Goal: Task Accomplishment & Management: Complete application form

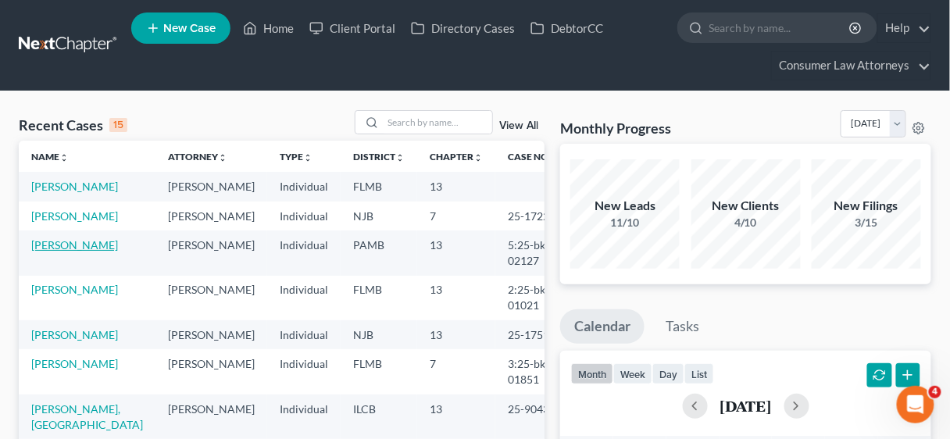
click at [59, 252] on link "[PERSON_NAME]" at bounding box center [74, 244] width 87 height 13
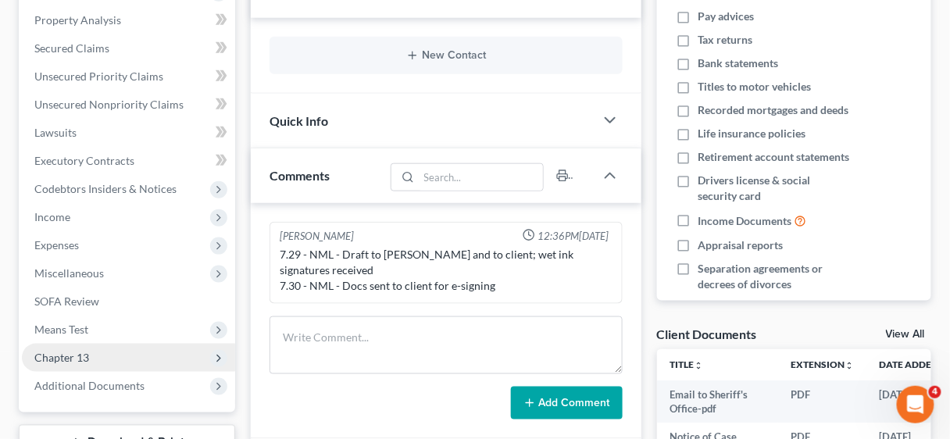
scroll to position [313, 0]
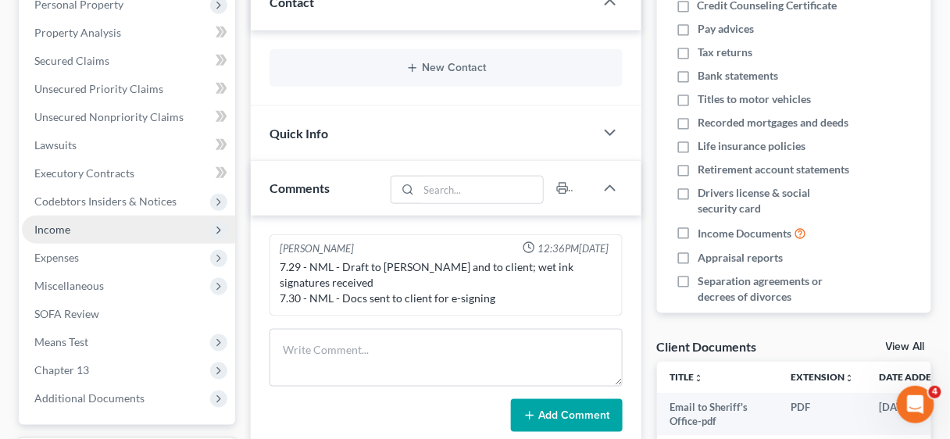
click at [63, 229] on span "Income" at bounding box center [52, 229] width 36 height 13
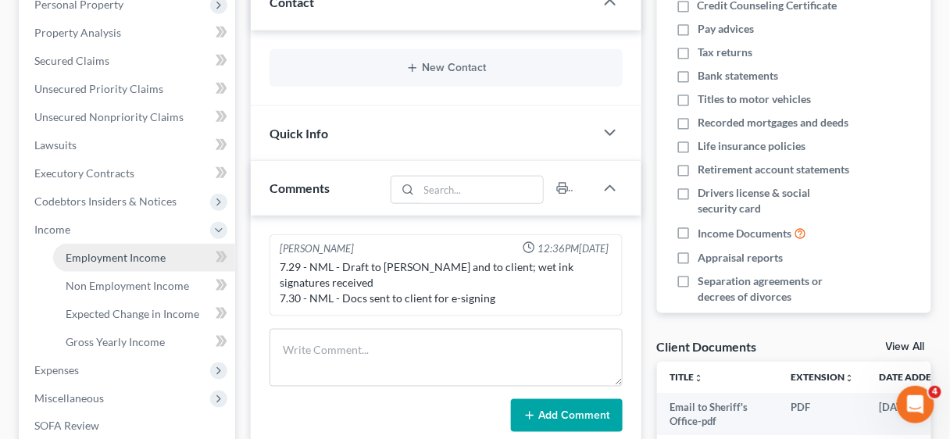
click at [113, 252] on span "Employment Income" at bounding box center [116, 257] width 100 height 13
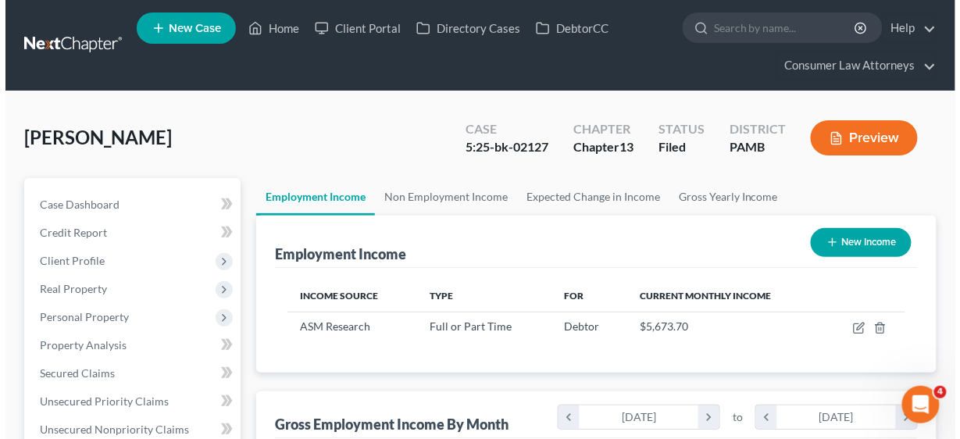
scroll to position [277, 379]
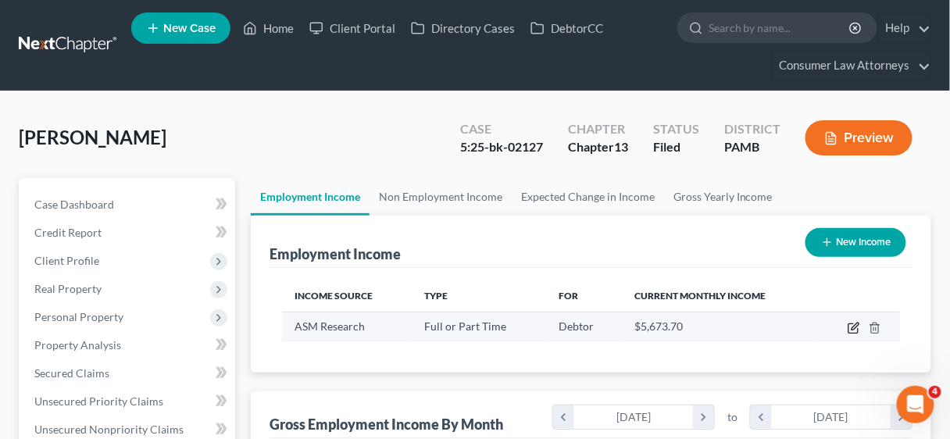
click at [856, 324] on icon "button" at bounding box center [855, 326] width 7 height 7
select select "0"
select select "48"
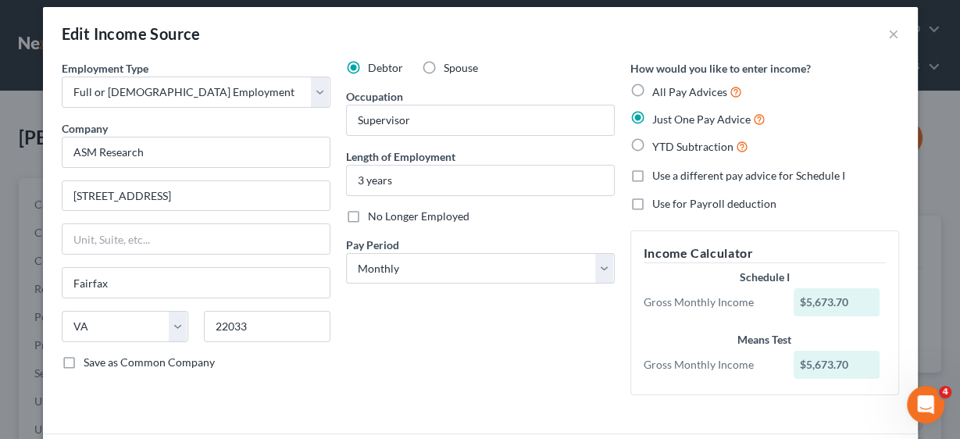
scroll to position [8, 0]
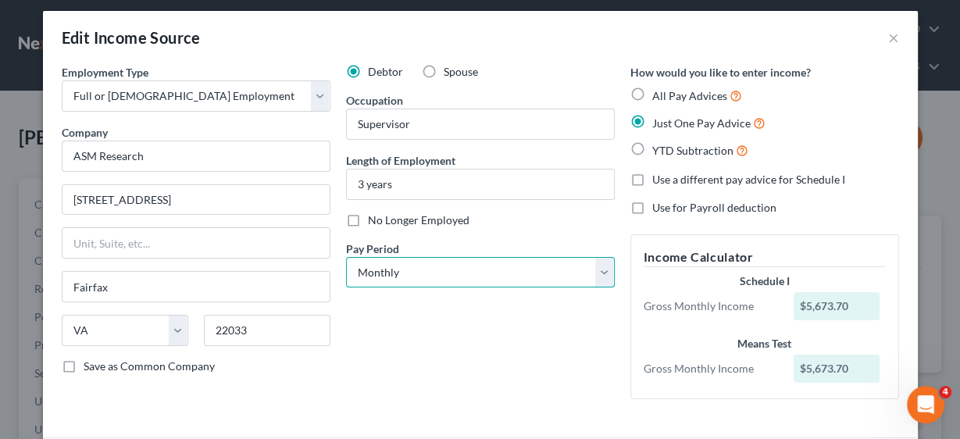
click at [603, 270] on select "Select Monthly Twice Monthly Every Other Week Weekly" at bounding box center [480, 272] width 269 height 31
click at [346, 257] on select "Select Monthly Twice Monthly Every Other Week Weekly" at bounding box center [480, 272] width 269 height 31
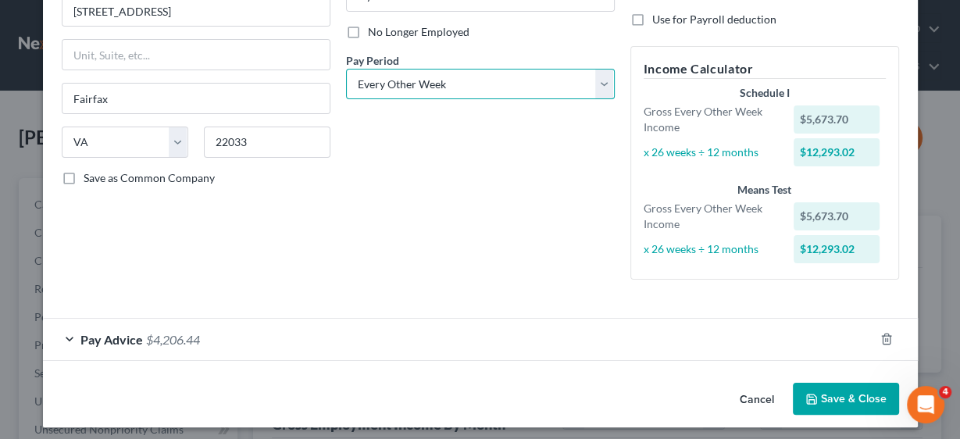
scroll to position [201, 0]
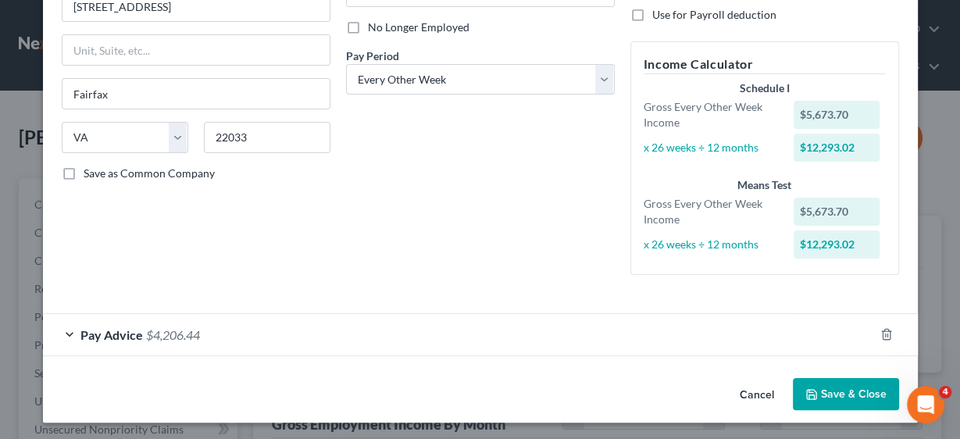
click at [95, 333] on span "Pay Advice" at bounding box center [111, 334] width 63 height 15
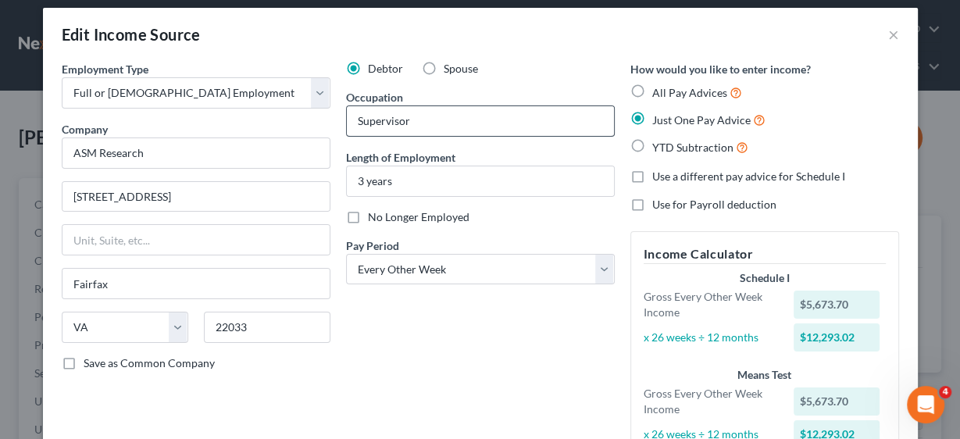
scroll to position [0, 0]
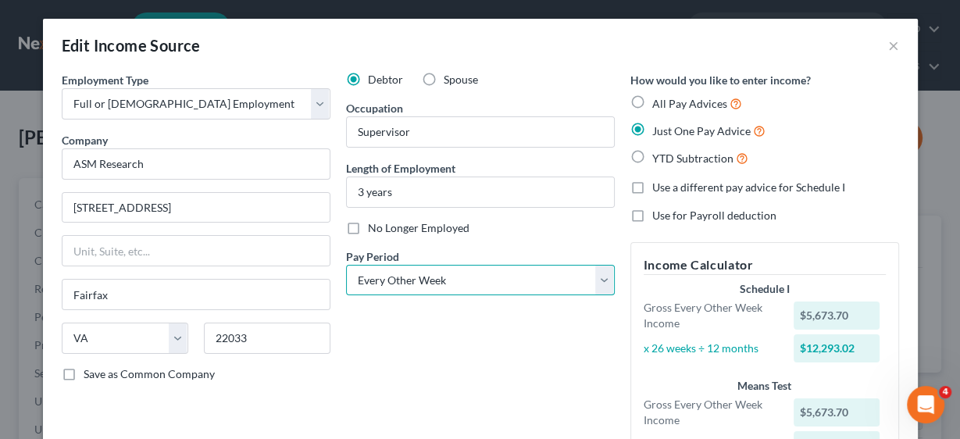
click at [600, 284] on select "Select Monthly Twice Monthly Every Other Week Weekly" at bounding box center [480, 280] width 269 height 31
select select "1"
click at [346, 265] on select "Select Monthly Twice Monthly Every Other Week Weekly" at bounding box center [480, 280] width 269 height 31
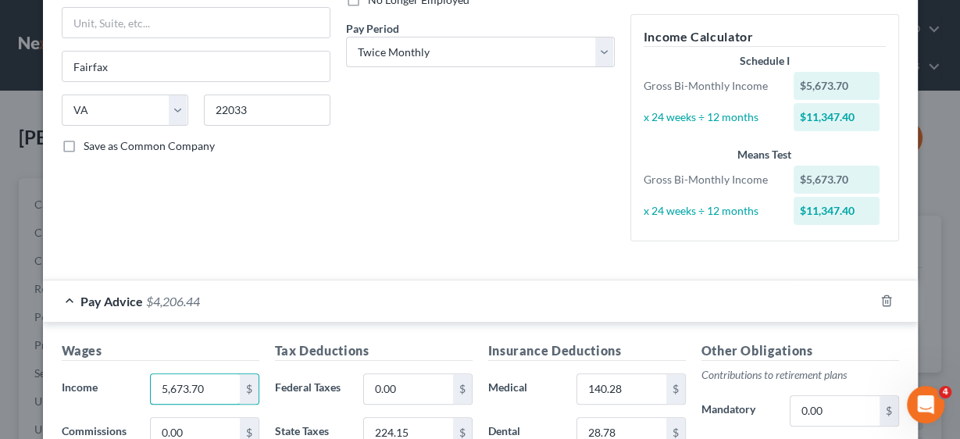
scroll to position [324, 0]
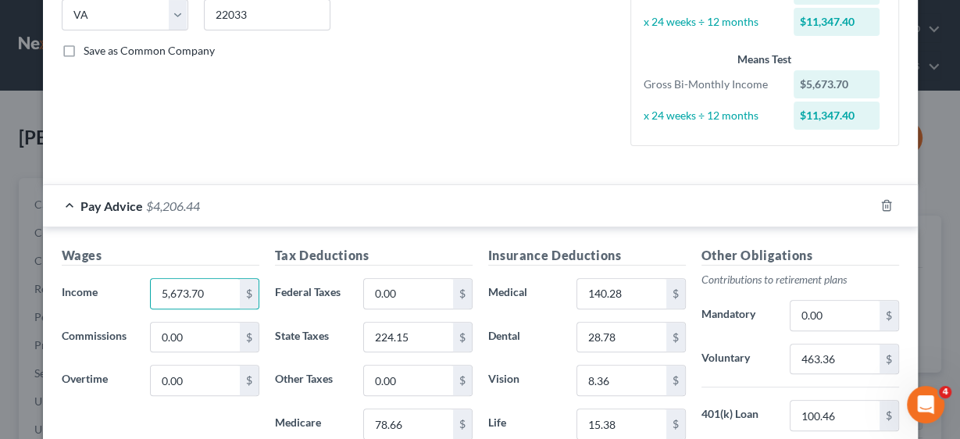
click at [90, 199] on span "Pay Advice" at bounding box center [111, 205] width 63 height 15
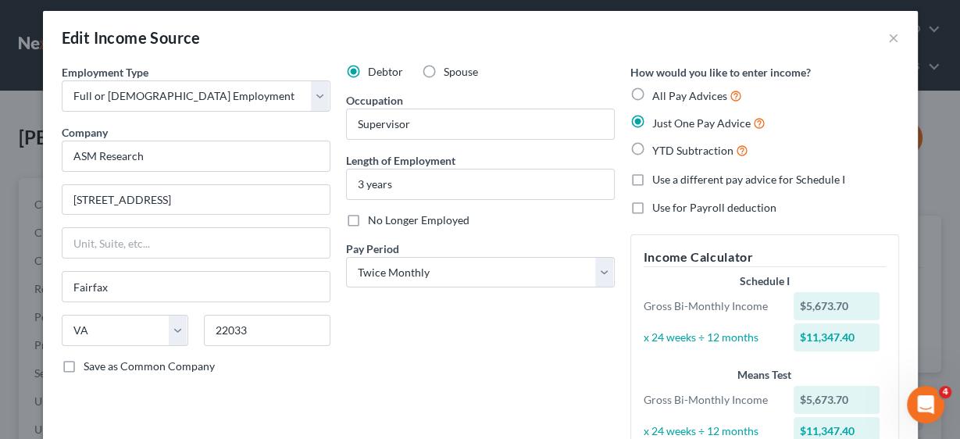
scroll to position [195, 0]
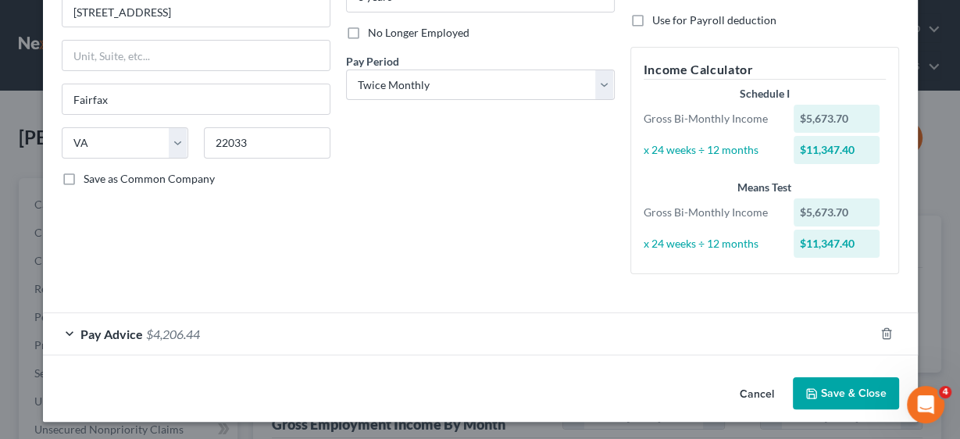
click at [113, 337] on span "Pay Advice" at bounding box center [111, 334] width 63 height 15
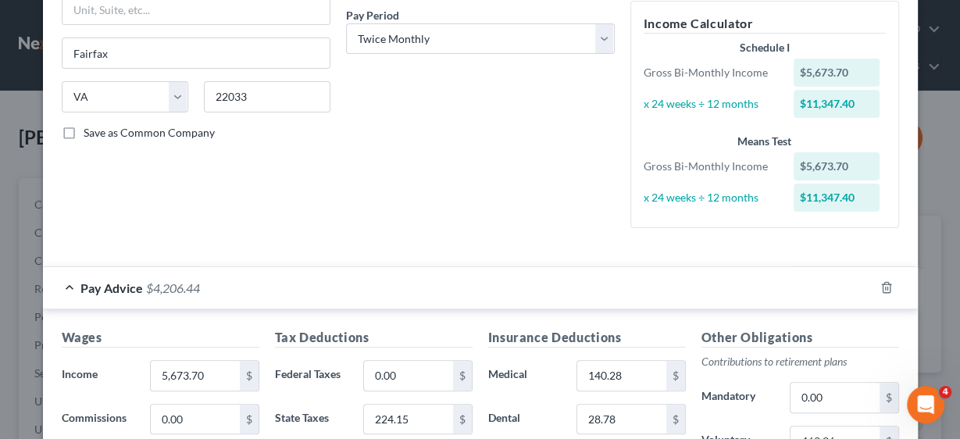
scroll to position [445, 0]
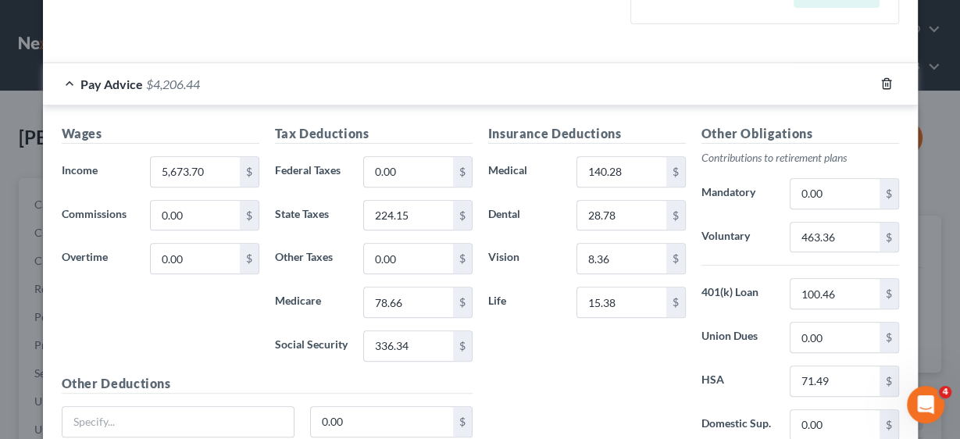
click at [881, 80] on icon "button" at bounding box center [887, 83] width 13 height 13
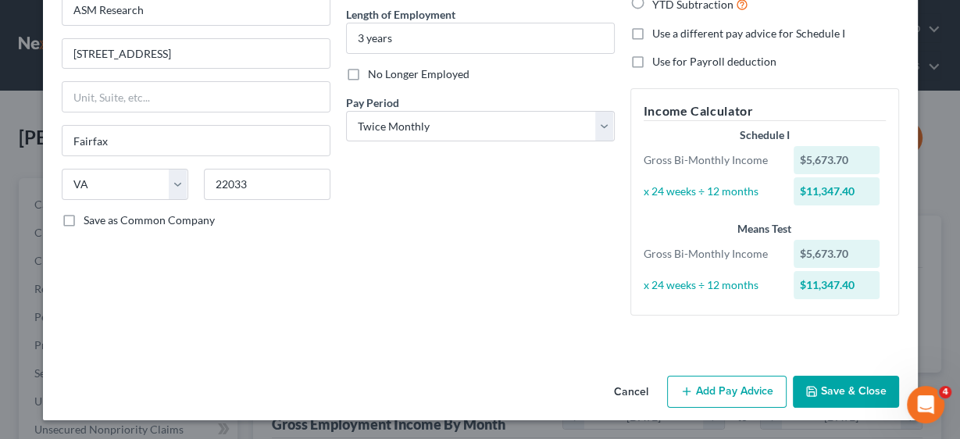
scroll to position [152, 0]
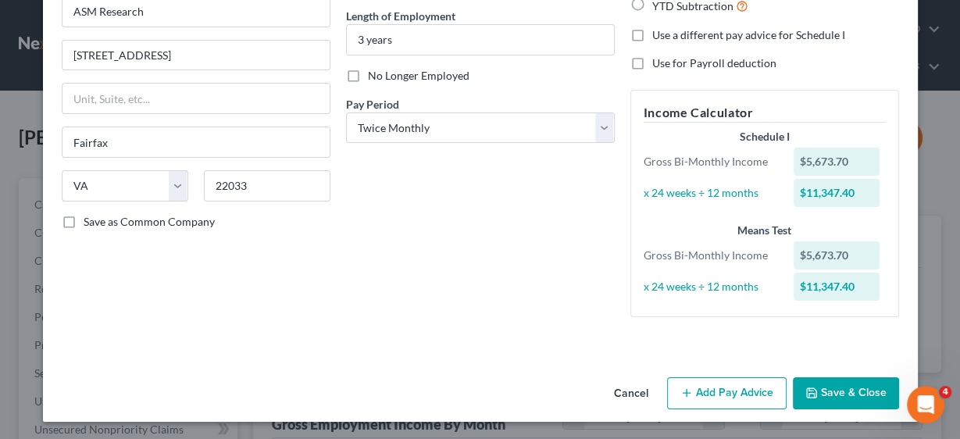
click at [717, 393] on button "Add Pay Advice" at bounding box center [727, 393] width 120 height 33
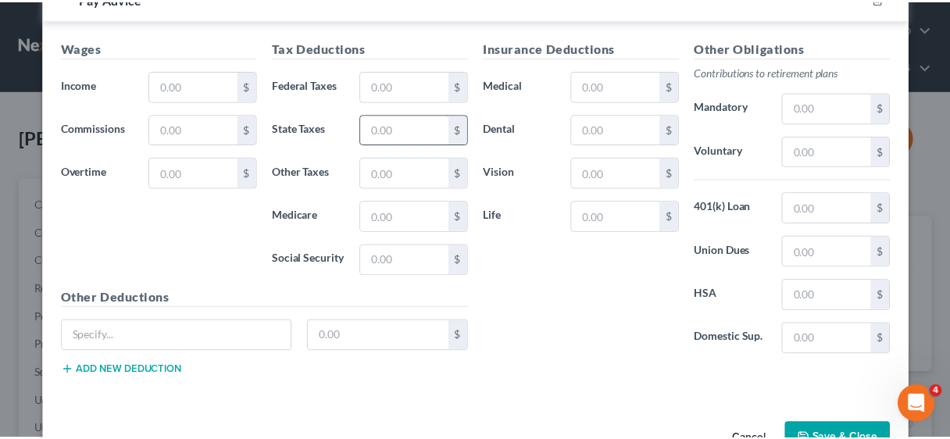
scroll to position [574, 0]
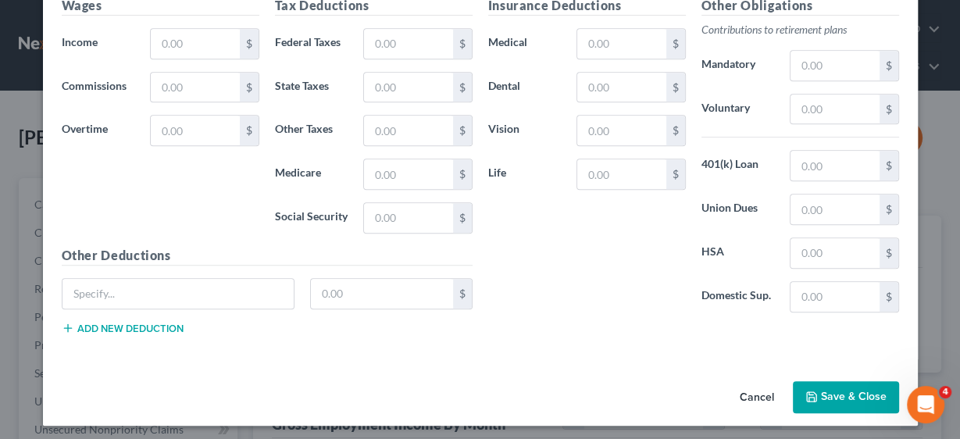
click at [829, 391] on button "Save & Close" at bounding box center [846, 397] width 106 height 33
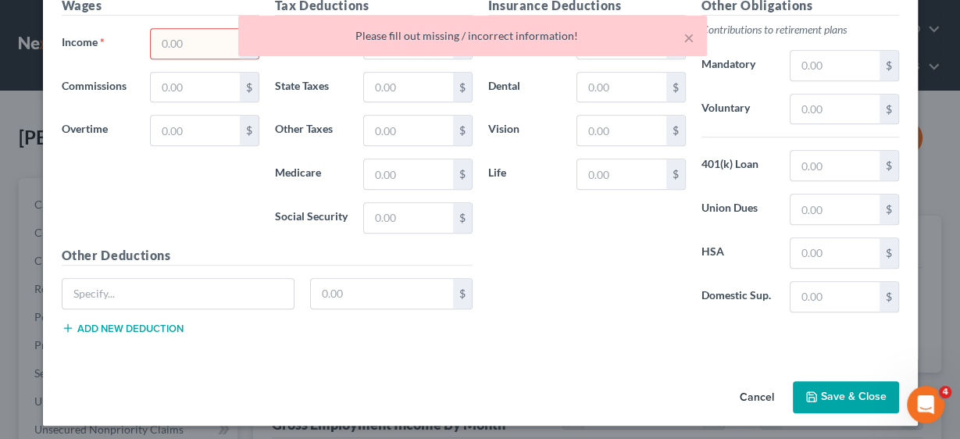
click at [749, 390] on button "Cancel" at bounding box center [757, 398] width 59 height 31
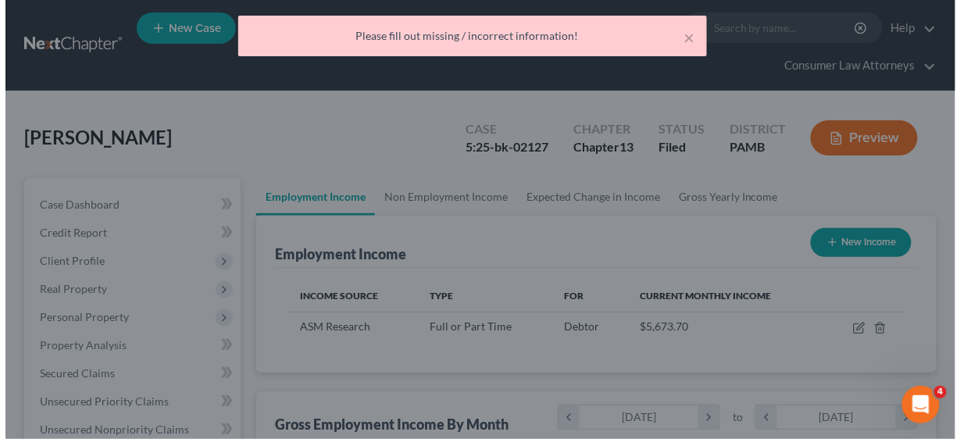
scroll to position [781202, 781101]
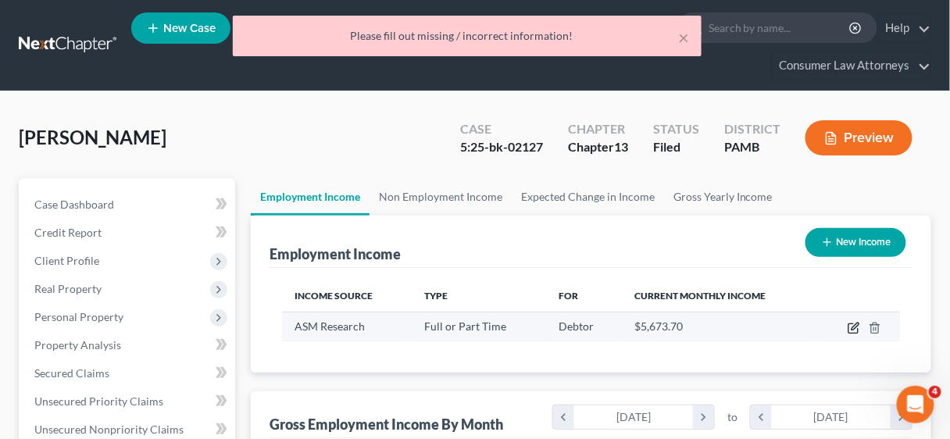
click at [854, 323] on icon "button" at bounding box center [854, 328] width 13 height 13
select select "0"
select select "48"
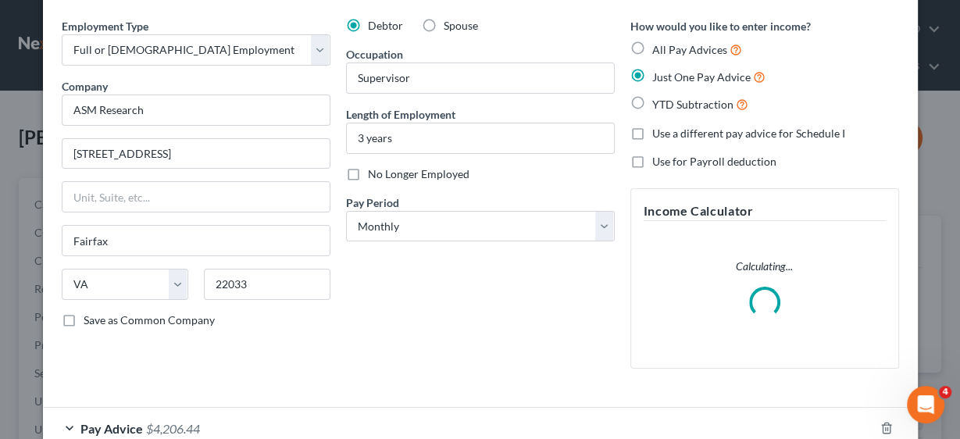
scroll to position [125, 0]
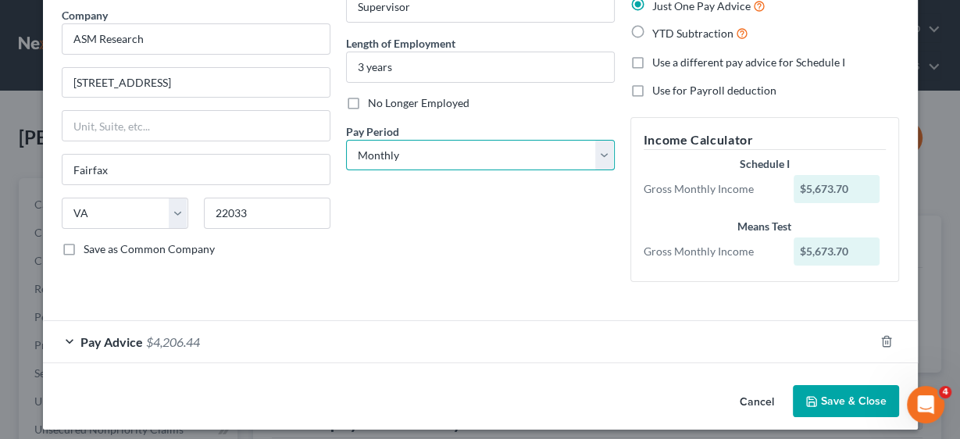
click at [605, 150] on select "Select Monthly Twice Monthly Every Other Week Weekly" at bounding box center [480, 155] width 269 height 31
click at [346, 140] on select "Select Monthly Twice Monthly Every Other Week Weekly" at bounding box center [480, 155] width 269 height 31
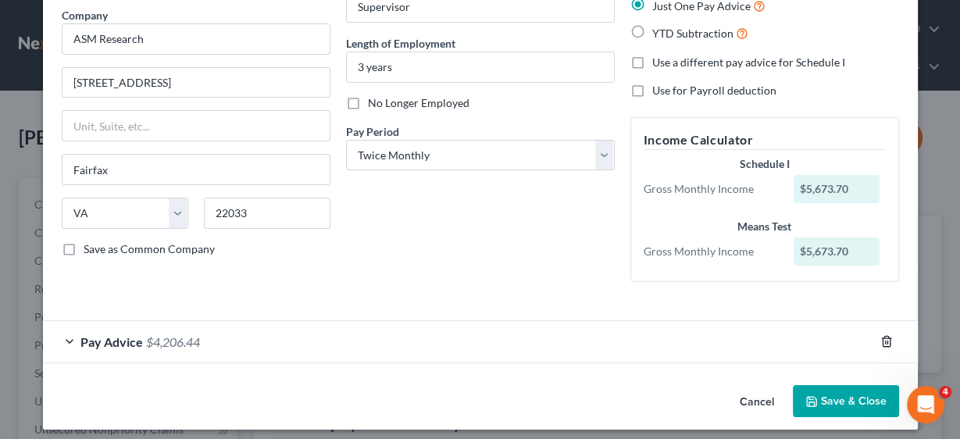
click at [888, 342] on line "button" at bounding box center [888, 343] width 0 height 3
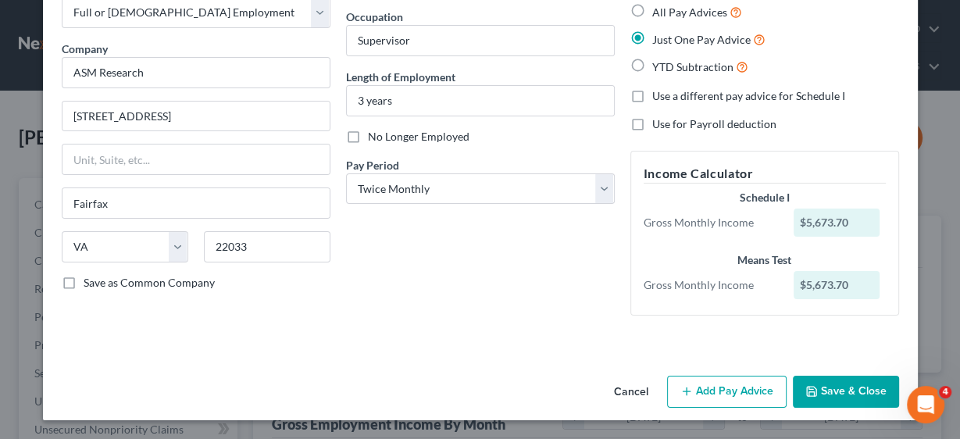
scroll to position [90, 0]
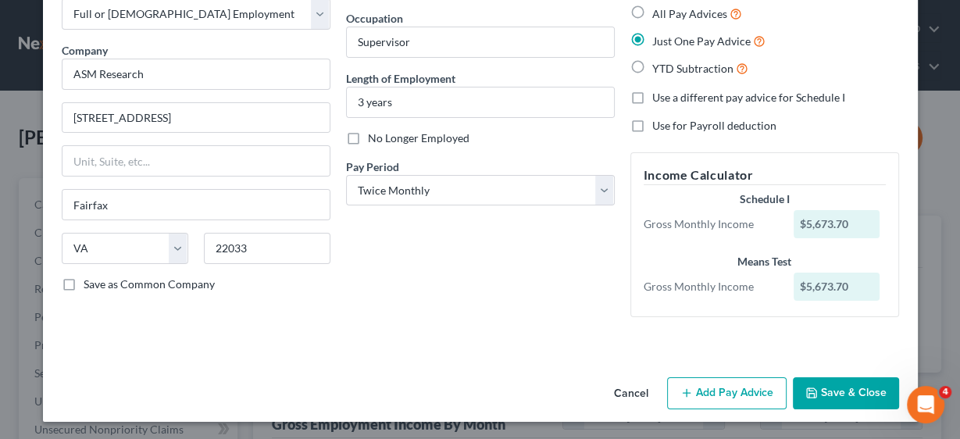
click at [750, 394] on button "Add Pay Advice" at bounding box center [727, 393] width 120 height 33
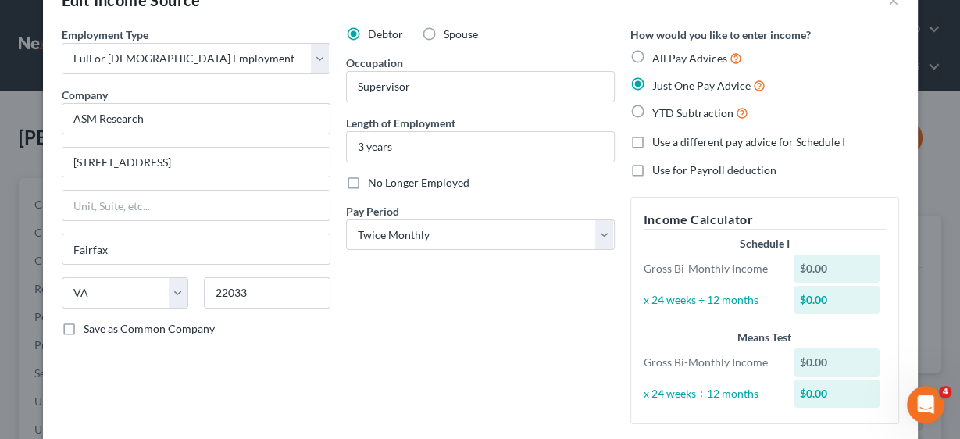
scroll to position [11, 0]
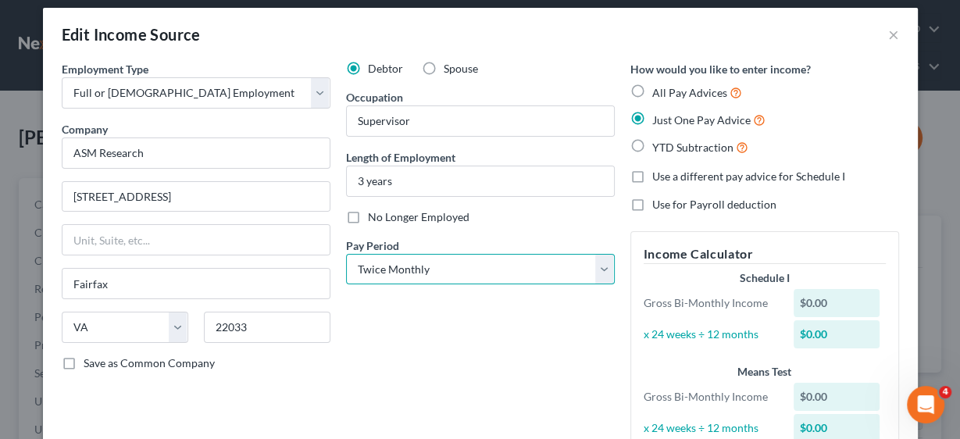
click at [599, 267] on select "Select Monthly Twice Monthly Every Other Week Weekly" at bounding box center [480, 269] width 269 height 31
select select "2"
click at [346, 254] on select "Select Monthly Twice Monthly Every Other Week Weekly" at bounding box center [480, 269] width 269 height 31
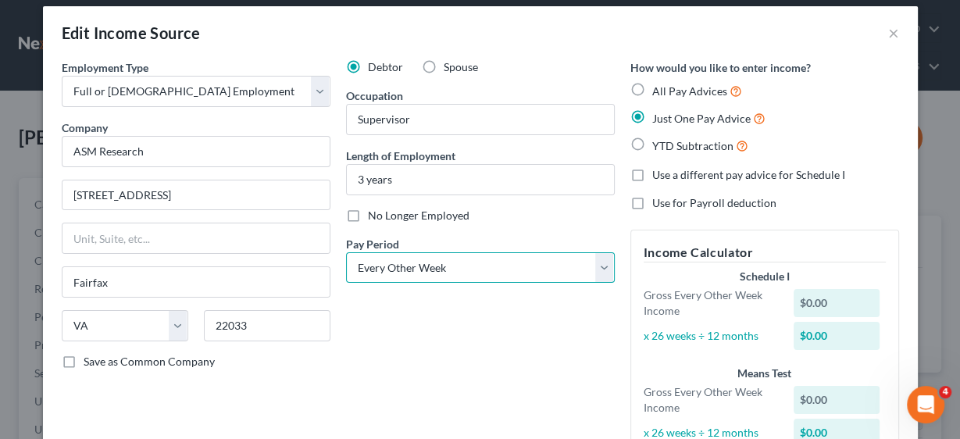
scroll to position [0, 0]
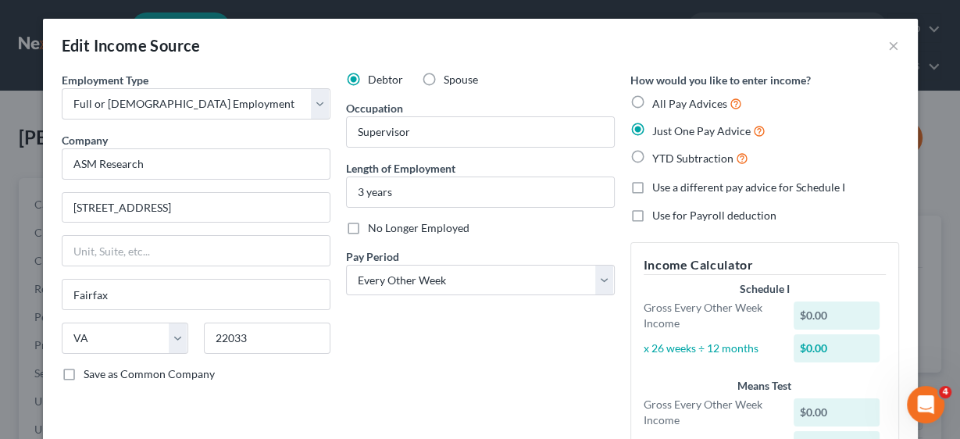
click at [653, 103] on label "All Pay Advices" at bounding box center [698, 104] width 90 height 18
click at [659, 103] on input "All Pay Advices" at bounding box center [664, 100] width 10 height 10
radio input "true"
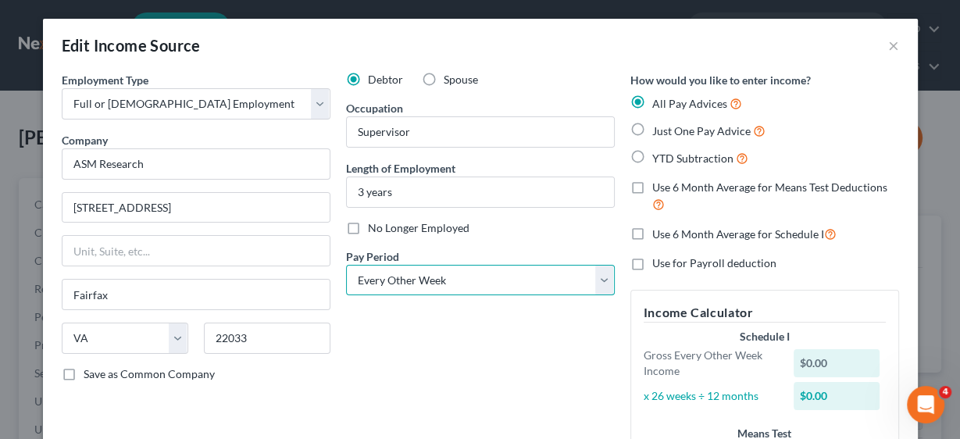
click at [604, 273] on select "Select Monthly Twice Monthly Every Other Week Weekly" at bounding box center [480, 280] width 269 height 31
select select "1"
click at [346, 265] on select "Select Monthly Twice Monthly Every Other Week Weekly" at bounding box center [480, 280] width 269 height 31
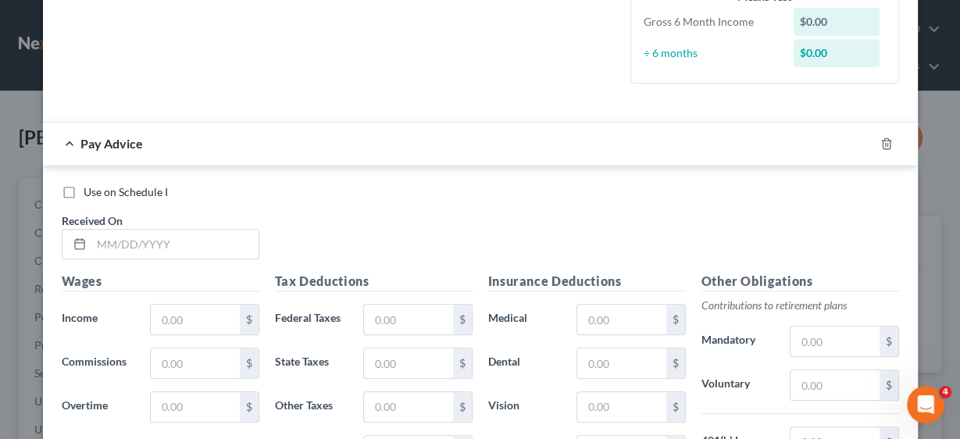
scroll to position [438, 0]
click at [151, 245] on input "text" at bounding box center [174, 244] width 167 height 30
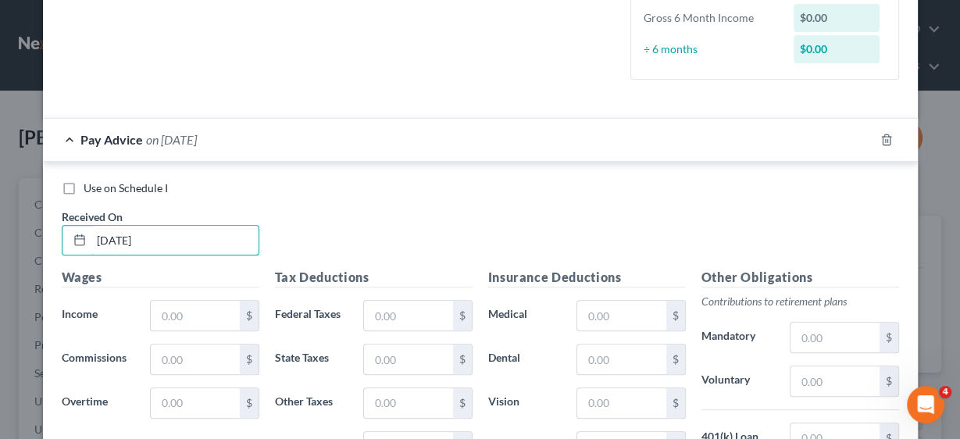
type input "[DATE]"
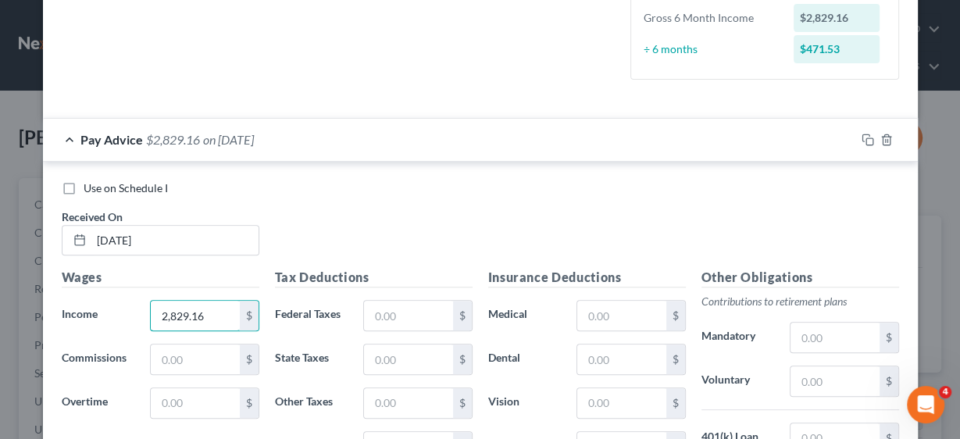
drag, startPoint x: 211, startPoint y: 315, endPoint x: 136, endPoint y: 310, distance: 75.2
click at [136, 310] on div "Income * 2,829.16 $" at bounding box center [160, 315] width 213 height 31
type input "2,836.85"
click at [390, 307] on input "text" at bounding box center [408, 316] width 88 height 30
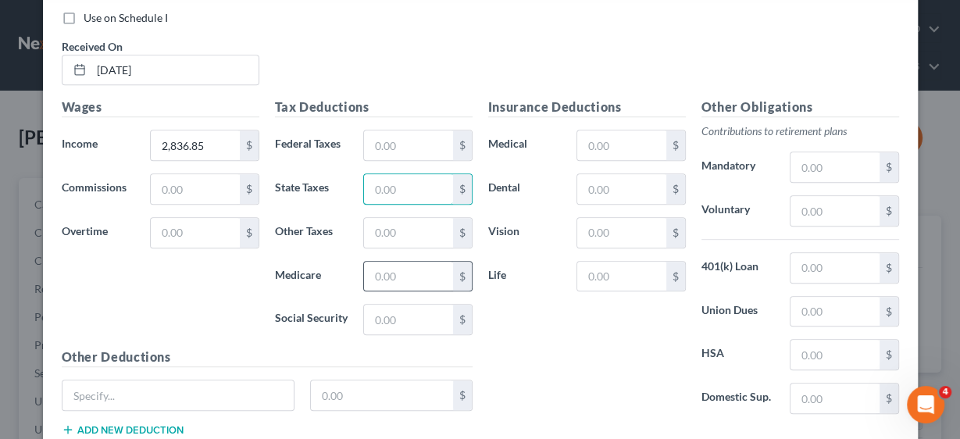
scroll to position [625, 0]
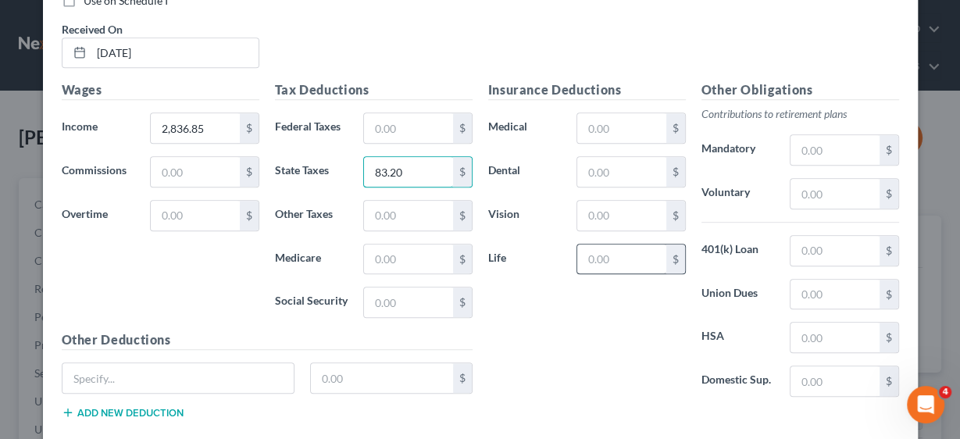
type input "83.20"
click at [422, 210] on input "text" at bounding box center [408, 216] width 88 height 30
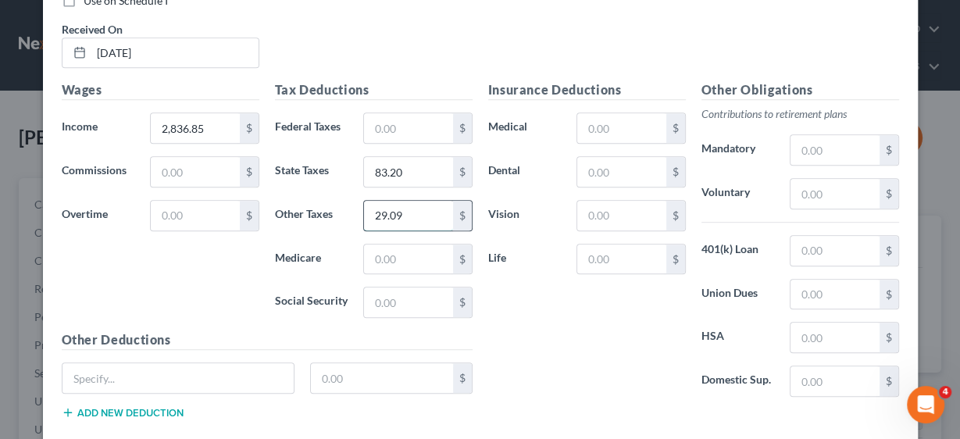
type input "29.09"
type input "39.41"
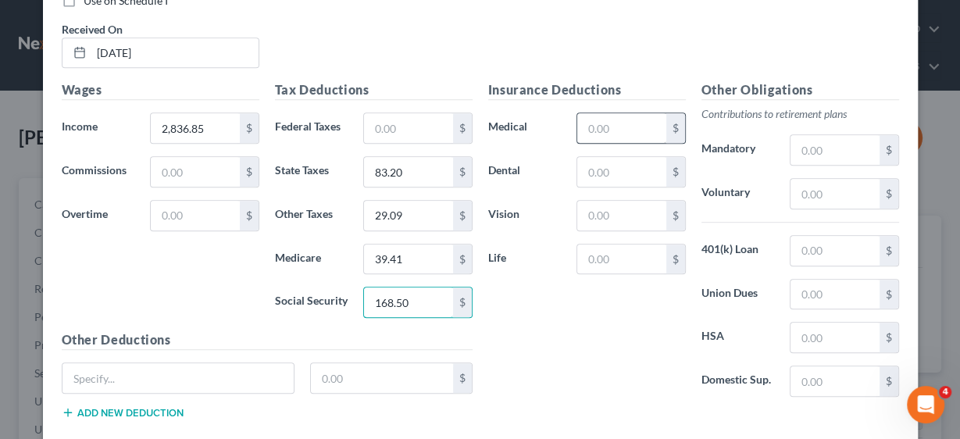
type input "168.50"
click at [610, 117] on input "text" at bounding box center [622, 128] width 88 height 30
type input "58.81"
type input "6.14"
type input "4.18"
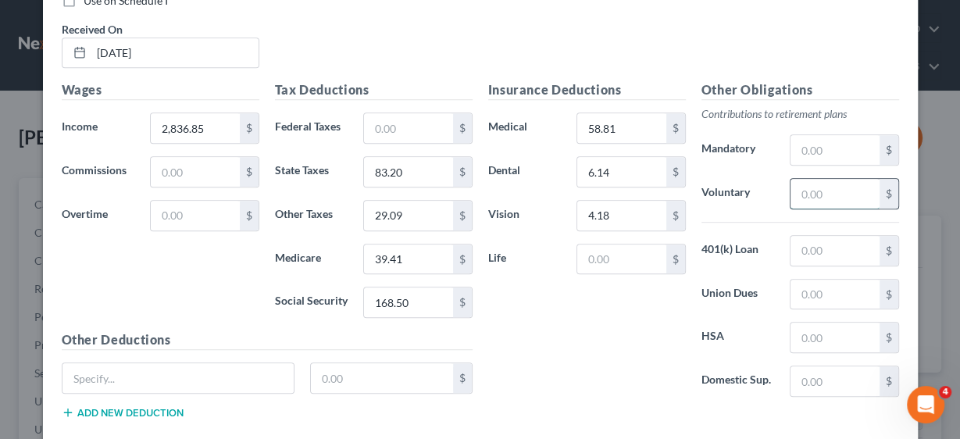
click at [813, 188] on input "text" at bounding box center [835, 194] width 88 height 30
type input "226.95"
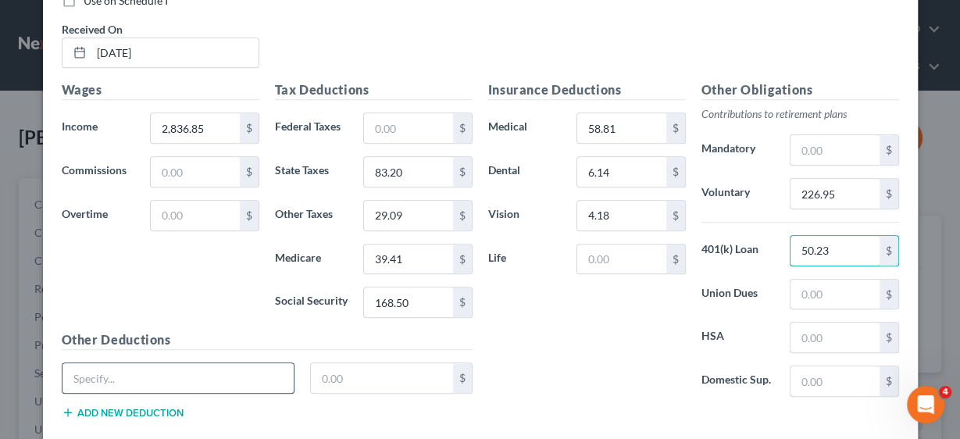
type input "50.23"
click at [166, 363] on input "text" at bounding box center [179, 378] width 232 height 30
type input "LTD Imputed Inc."
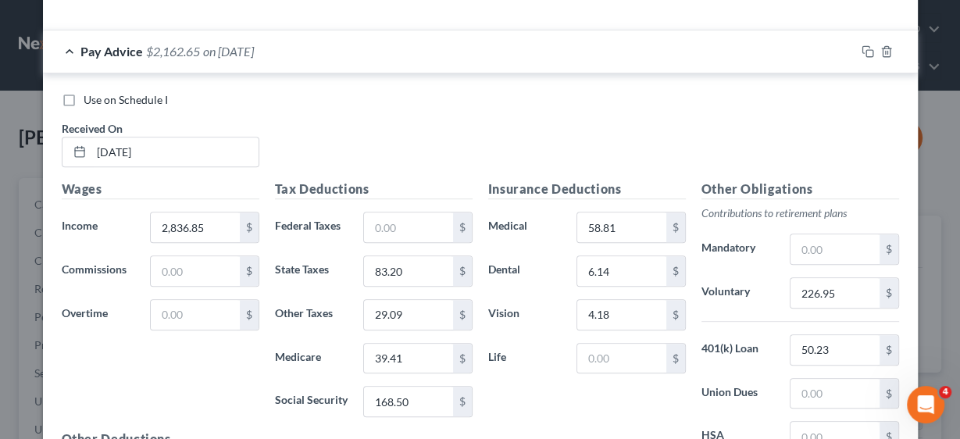
scroll to position [500, 0]
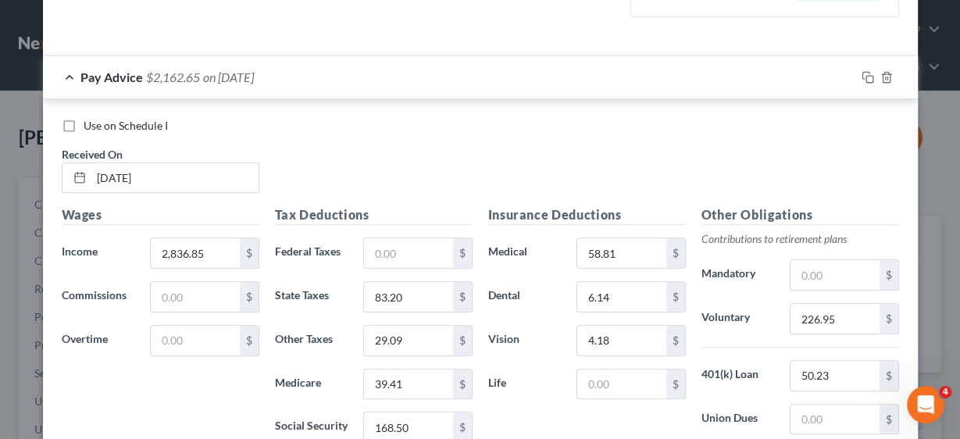
type input "7.69"
click at [363, 180] on div "Use on Schedule I Received On * [DATE]" at bounding box center [480, 162] width 853 height 88
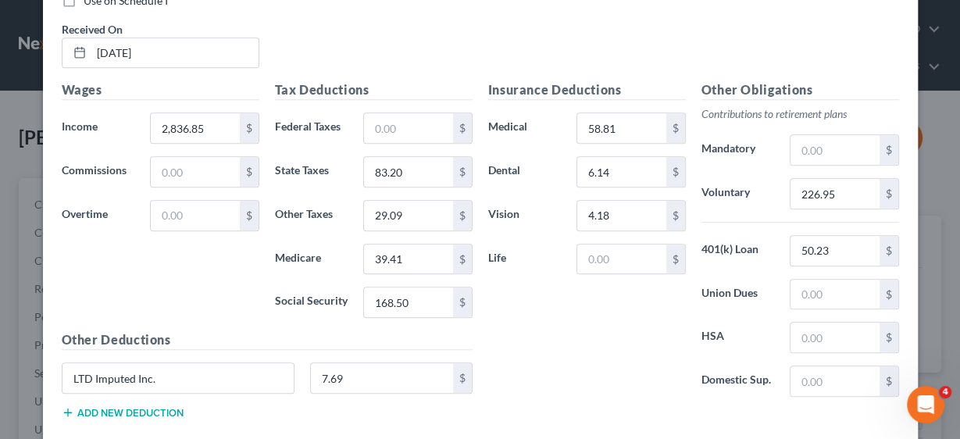
scroll to position [688, 0]
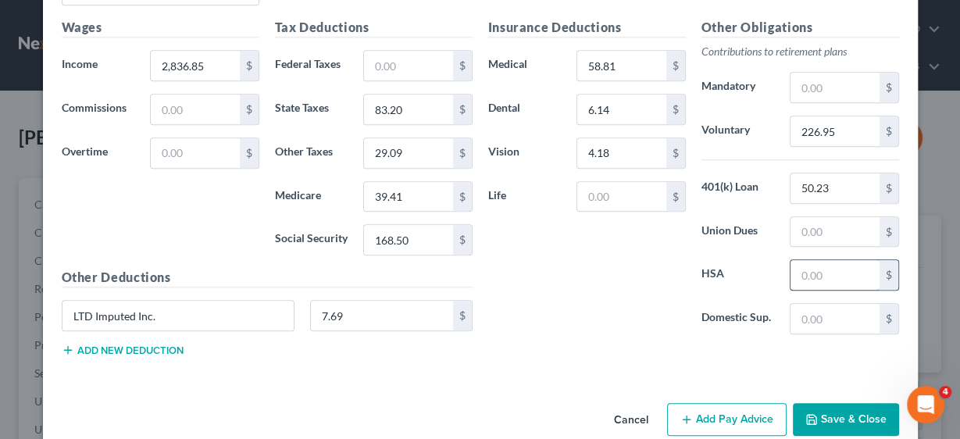
click at [824, 269] on input "text" at bounding box center [835, 275] width 88 height 30
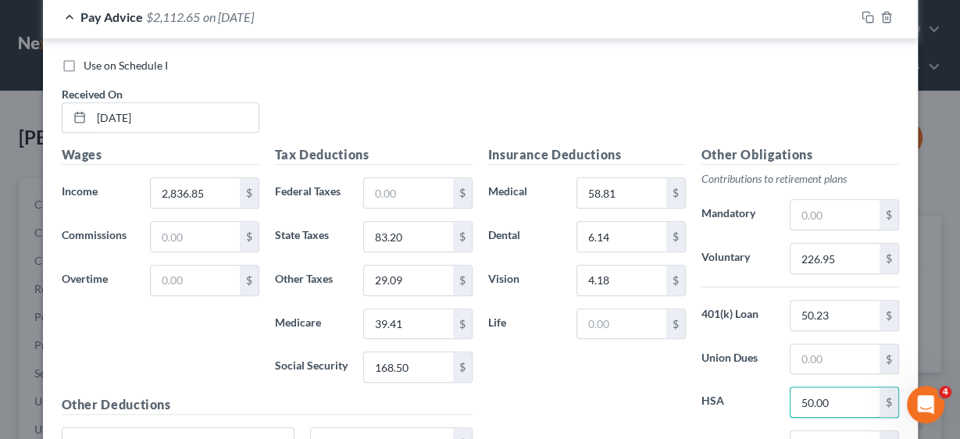
scroll to position [709, 0]
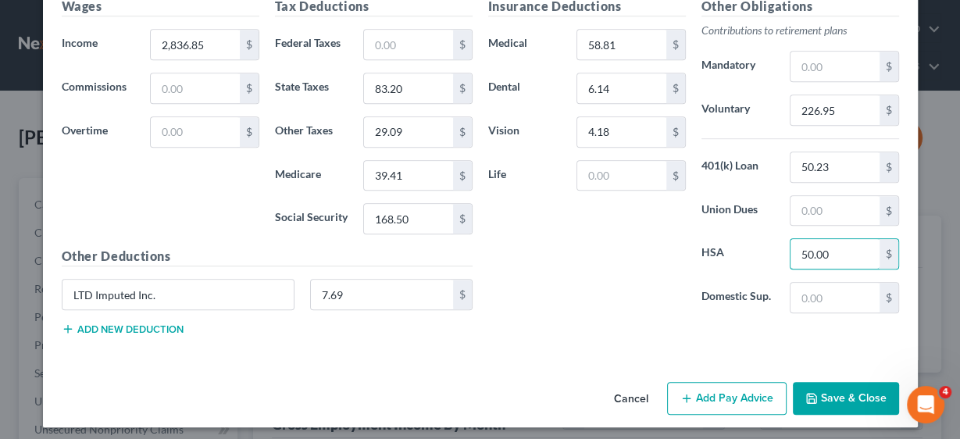
type input "50.00"
click at [731, 392] on button "Add Pay Advice" at bounding box center [727, 398] width 120 height 33
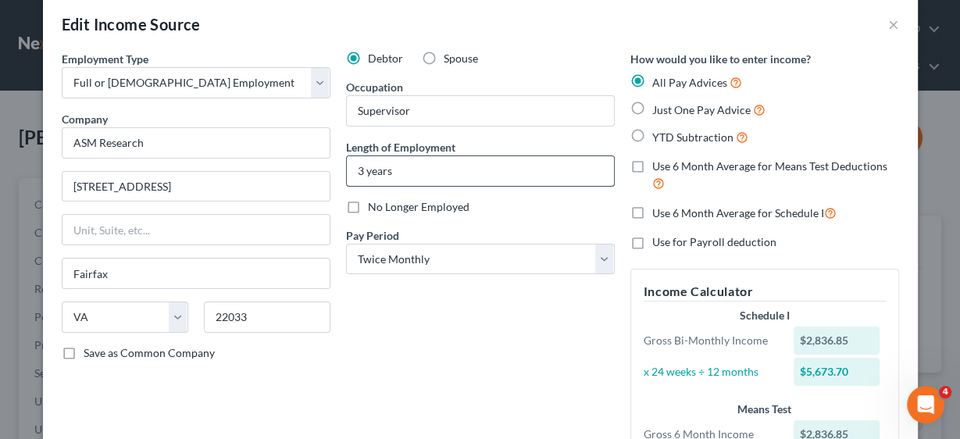
scroll to position [0, 0]
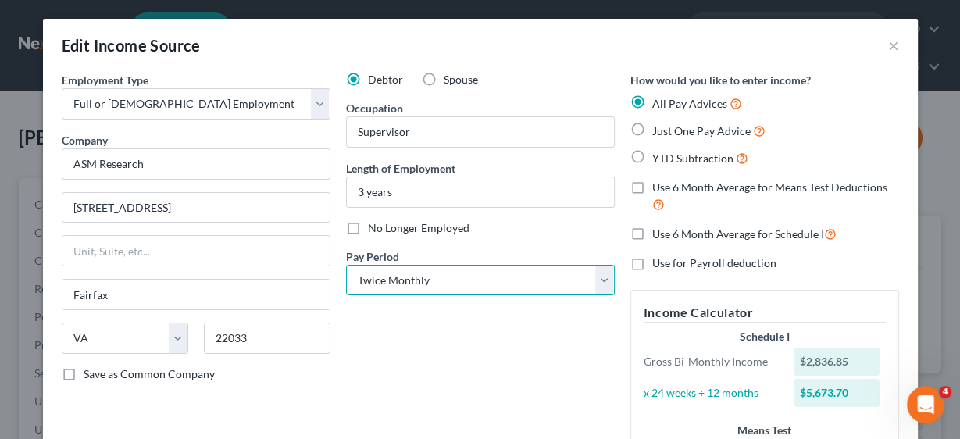
click at [601, 281] on select "Select Monthly Twice Monthly Every Other Week Weekly" at bounding box center [480, 280] width 269 height 31
select select "0"
click at [346, 265] on select "Select Monthly Twice Monthly Every Other Week Weekly" at bounding box center [480, 280] width 269 height 31
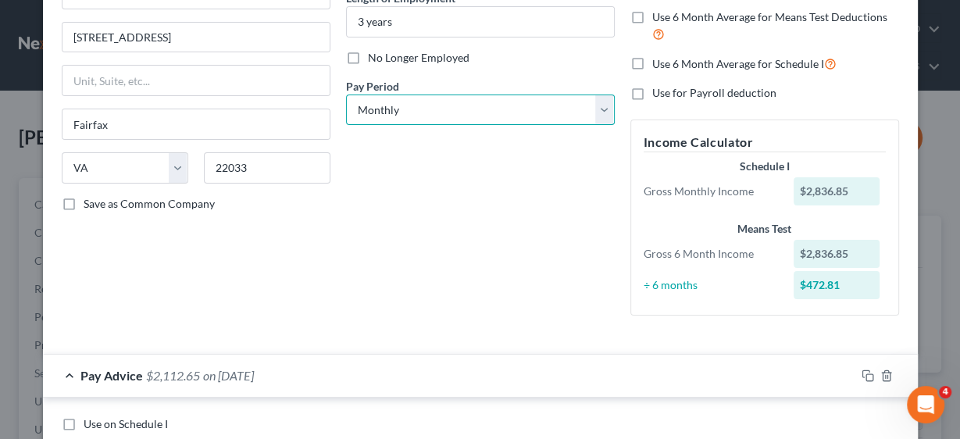
scroll to position [63, 0]
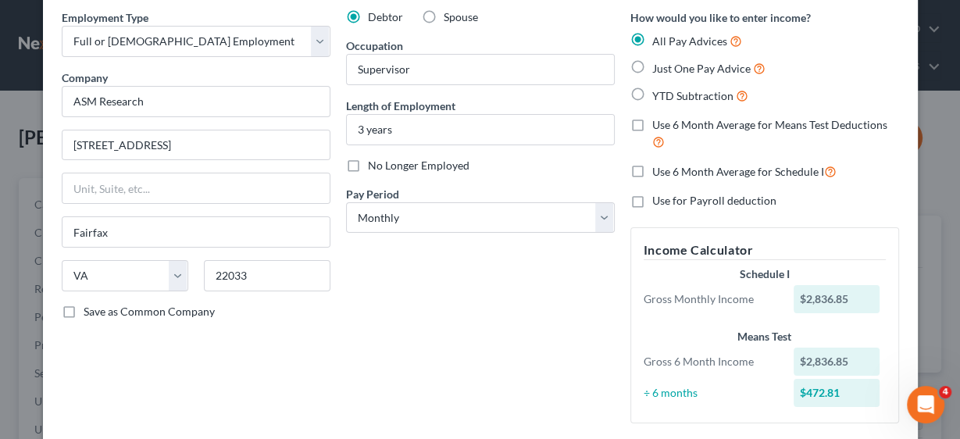
click at [653, 67] on label "Just One Pay Advice" at bounding box center [709, 68] width 113 height 18
click at [659, 67] on input "Just One Pay Advice" at bounding box center [664, 64] width 10 height 10
radio input "true"
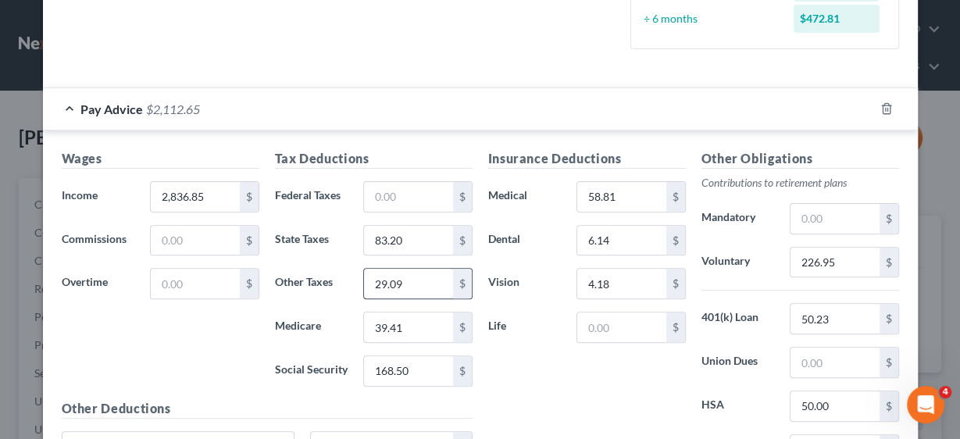
scroll to position [438, 0]
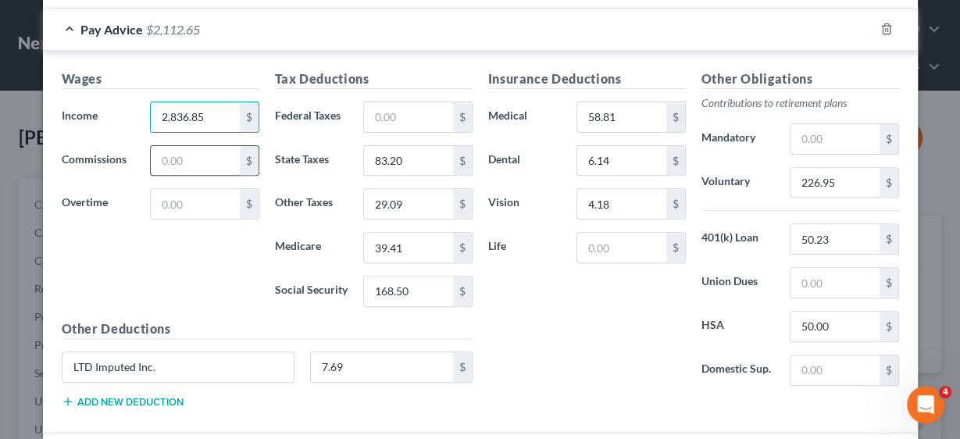
click at [215, 145] on div "Wages Income * 2,836.85 $ Commissions $ Overtime $" at bounding box center [160, 195] width 213 height 250
click at [206, 111] on input "2,836.85" at bounding box center [195, 117] width 88 height 30
drag, startPoint x: 206, startPoint y: 111, endPoint x: 151, endPoint y: 111, distance: 55.5
click at [151, 111] on input "2,836.85" at bounding box center [195, 117] width 88 height 30
type input "5,673.70"
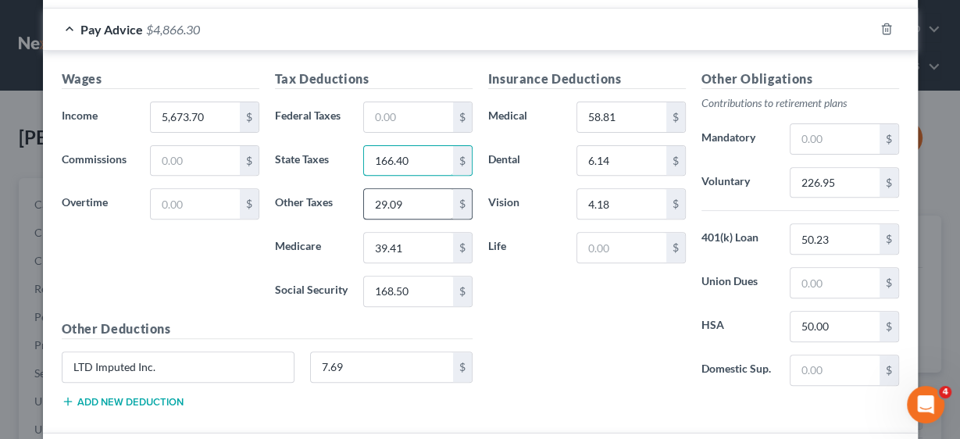
type input "166.40"
click at [399, 199] on input "29.09" at bounding box center [408, 204] width 88 height 30
click at [410, 207] on input "29.09" at bounding box center [408, 204] width 88 height 30
type input "29.09"
click at [425, 245] on input "39.41" at bounding box center [408, 248] width 88 height 30
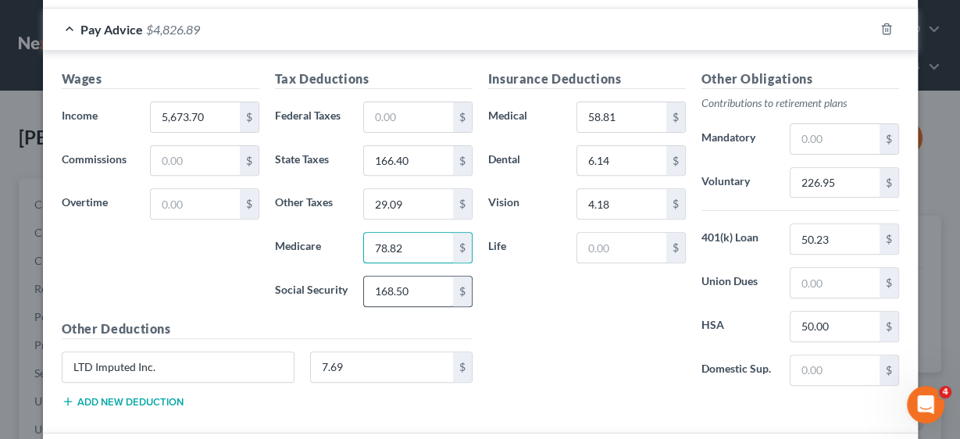
type input "78.82"
click at [417, 281] on input "168.50" at bounding box center [408, 292] width 88 height 30
click at [427, 287] on input "168.50" at bounding box center [408, 292] width 88 height 30
type input "337.00"
click at [620, 105] on input "58.81" at bounding box center [622, 117] width 88 height 30
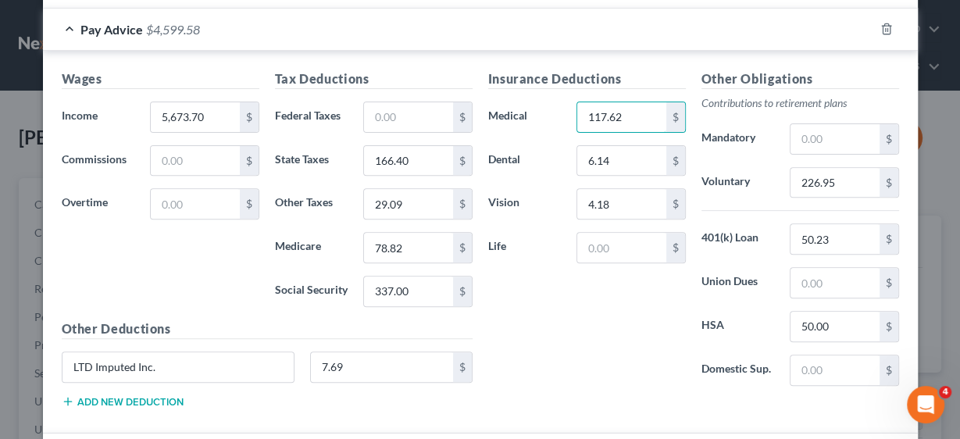
type input "117.62"
click at [618, 155] on input "6.14" at bounding box center [622, 161] width 88 height 30
type input "12.28"
click at [610, 199] on input "4.18" at bounding box center [622, 204] width 88 height 30
type input "8.36"
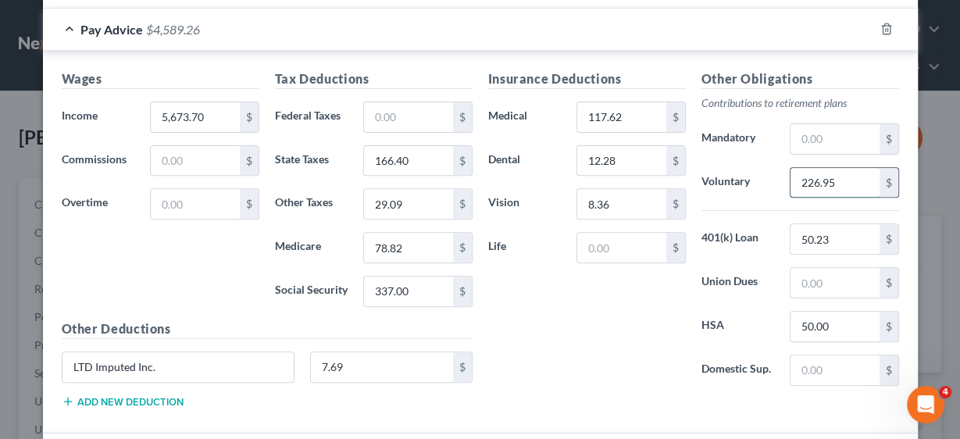
click at [843, 180] on input "226.95" at bounding box center [835, 183] width 88 height 30
type input "453.90"
click at [846, 238] on input "50.23" at bounding box center [835, 239] width 88 height 30
type input "100.46"
click at [828, 312] on input "50.00" at bounding box center [835, 327] width 88 height 30
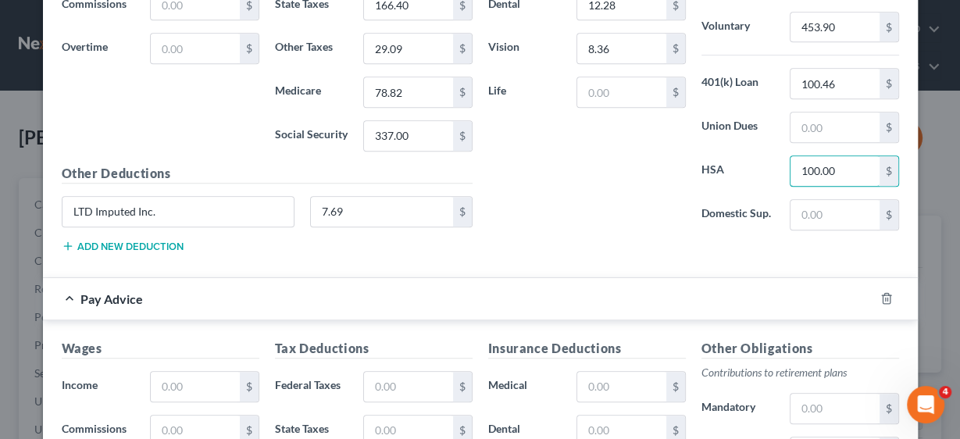
scroll to position [625, 0]
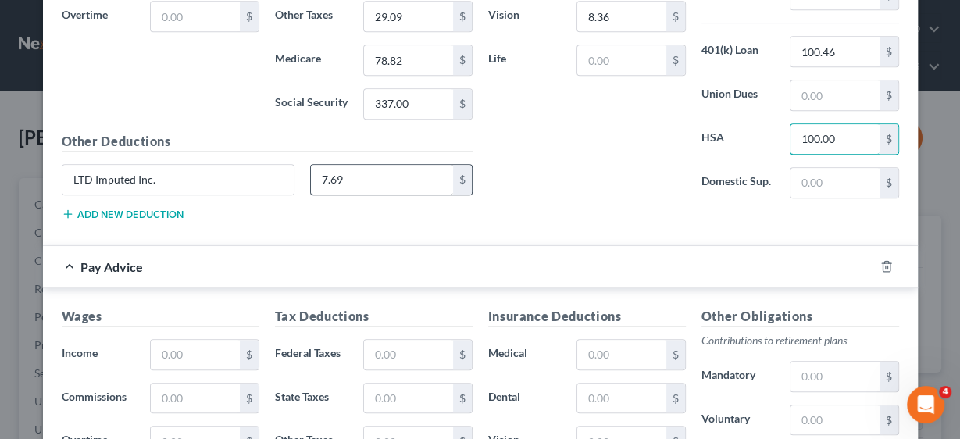
type input "100.00"
click at [388, 172] on input "7.69" at bounding box center [382, 180] width 142 height 30
click at [362, 170] on input "7.69" at bounding box center [382, 180] width 142 height 30
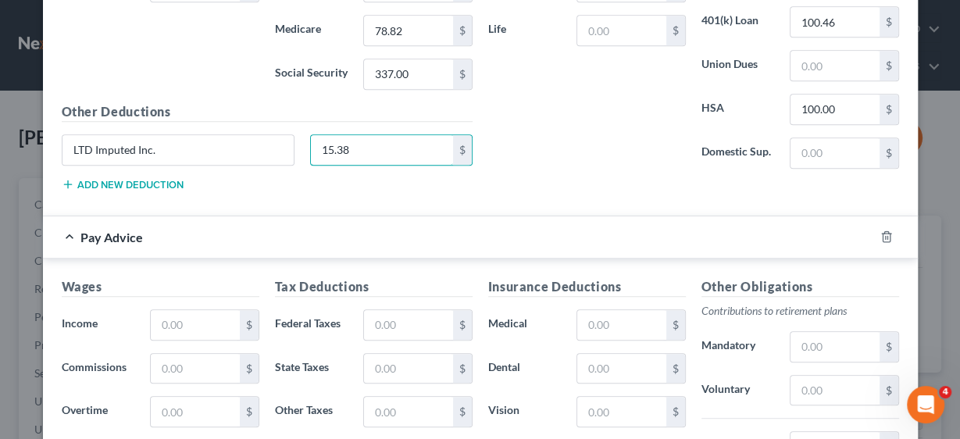
scroll to position [688, 0]
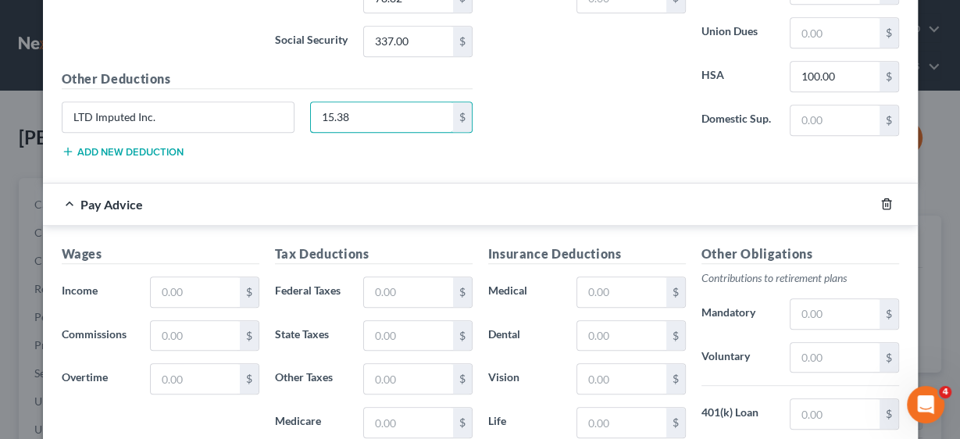
type input "15.38"
click at [885, 199] on icon "button" at bounding box center [887, 204] width 13 height 13
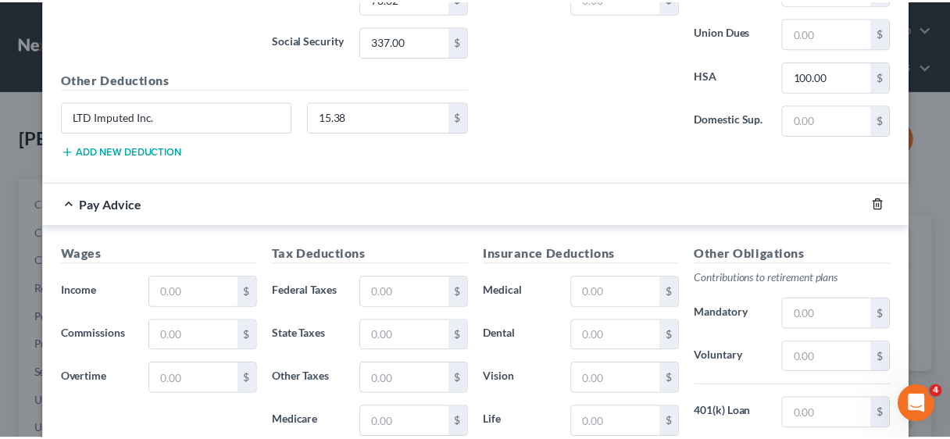
scroll to position [511, 0]
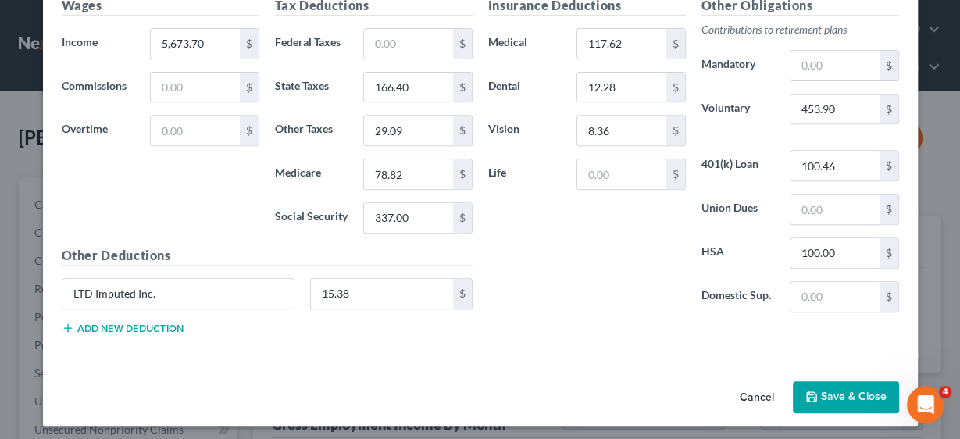
click at [845, 384] on button "Save & Close" at bounding box center [846, 397] width 106 height 33
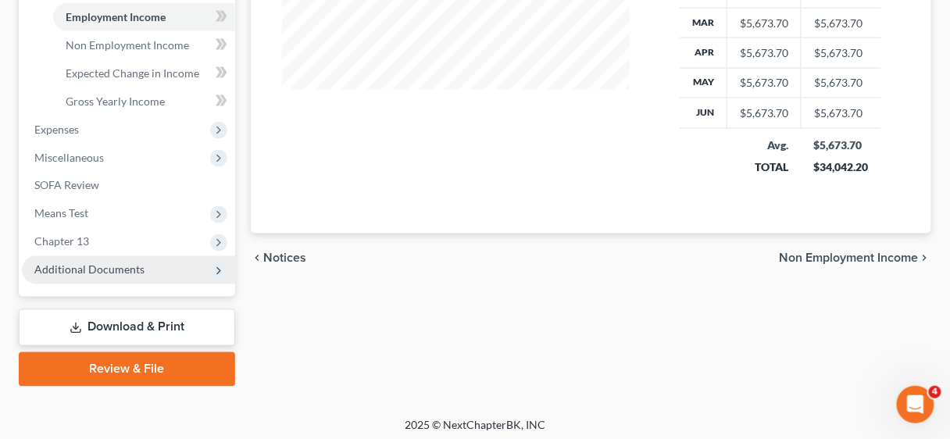
scroll to position [557, 0]
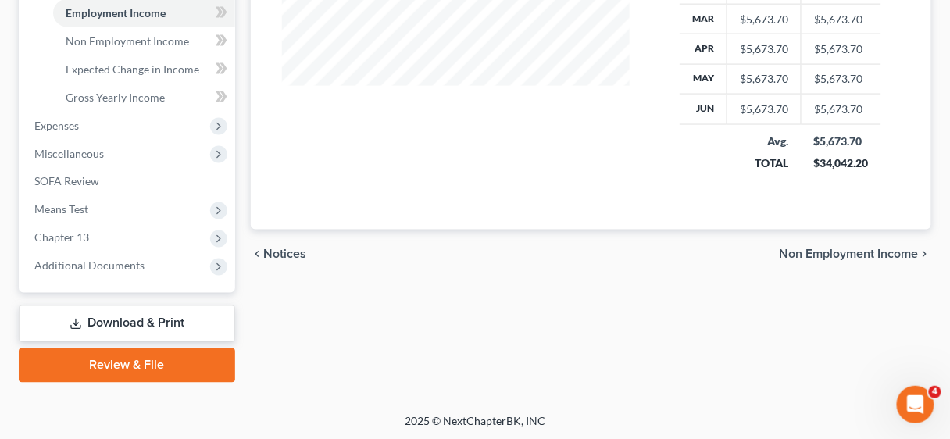
click at [134, 313] on link "Download & Print" at bounding box center [127, 324] width 216 height 37
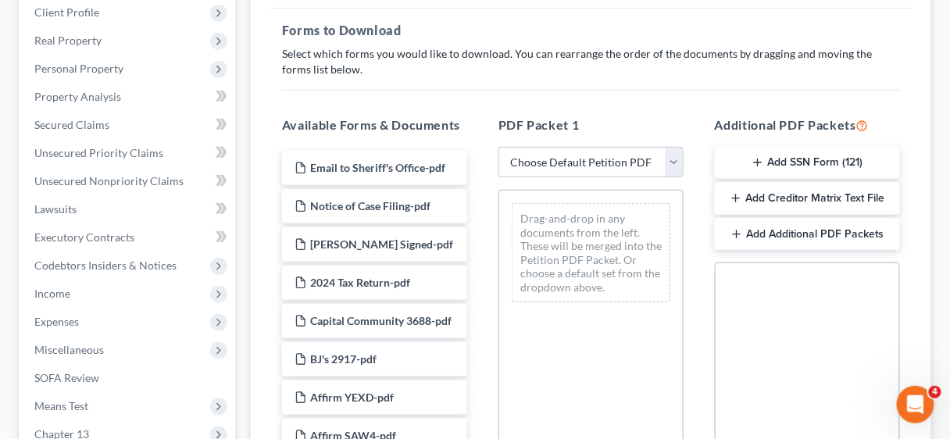
scroll to position [250, 0]
click at [831, 232] on button "Add Additional PDF Packets" at bounding box center [807, 232] width 185 height 33
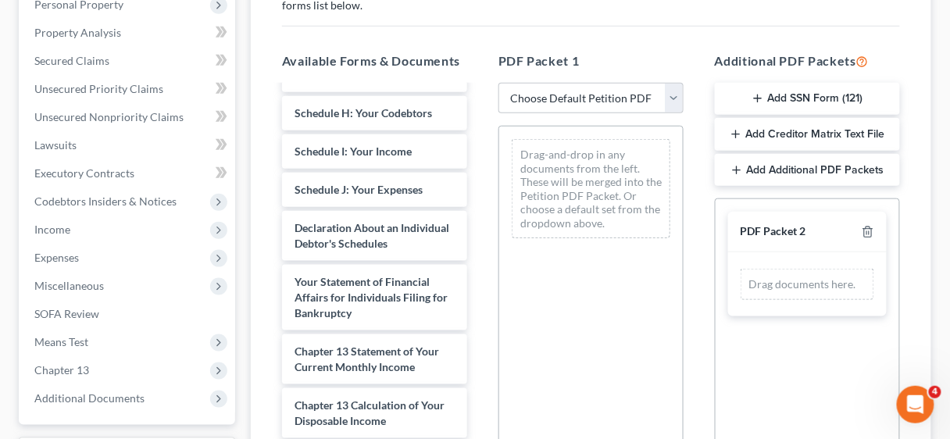
scroll to position [2364, 0]
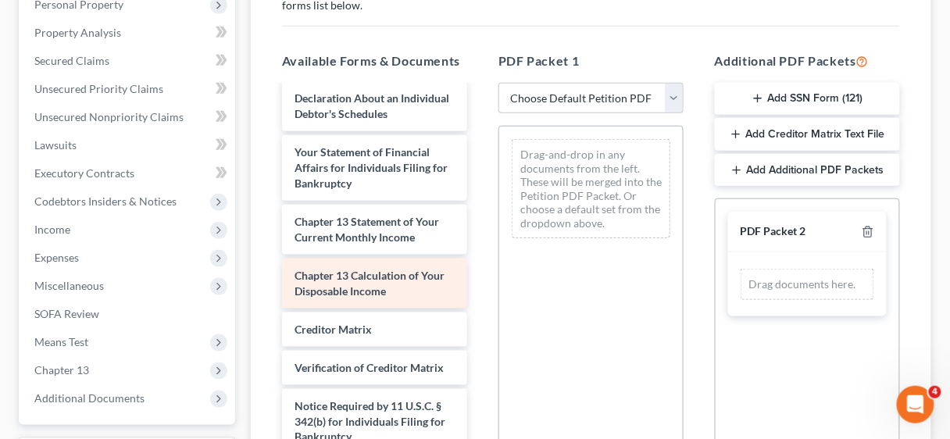
click at [367, 284] on span "Chapter 13 Calculation of Your Disposable Income" at bounding box center [370, 283] width 150 height 29
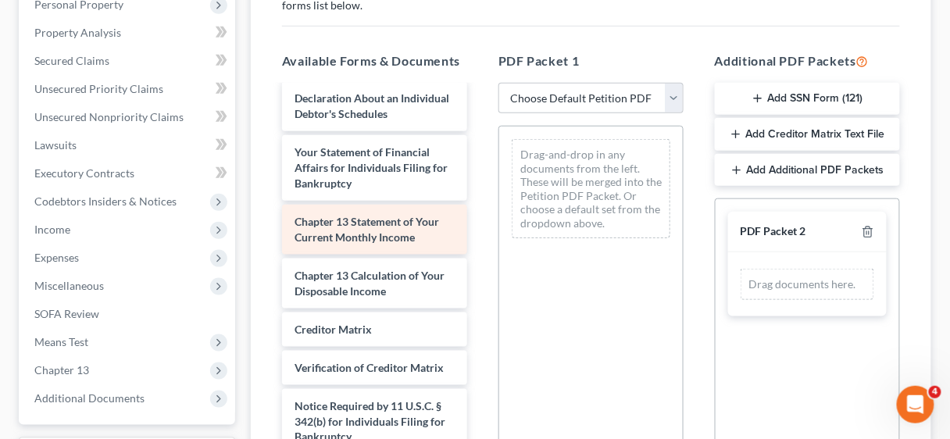
click at [363, 237] on span "Chapter 13 Statement of Your Current Monthly Income" at bounding box center [367, 229] width 145 height 29
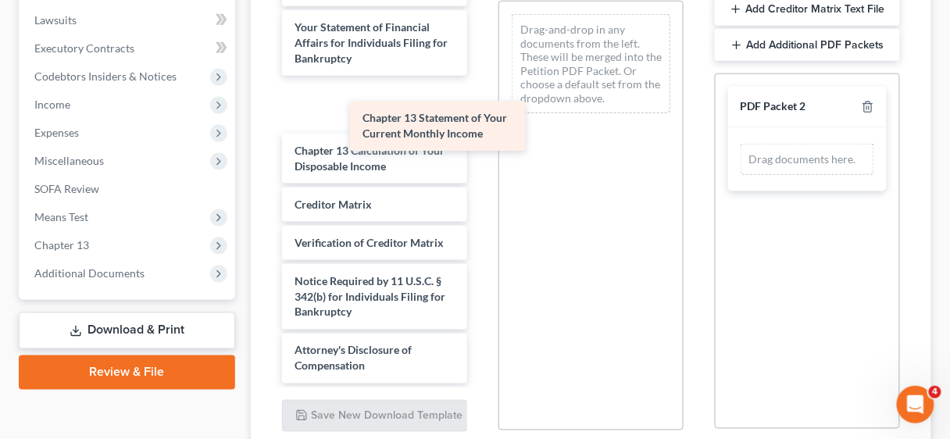
scroll to position [2311, 0]
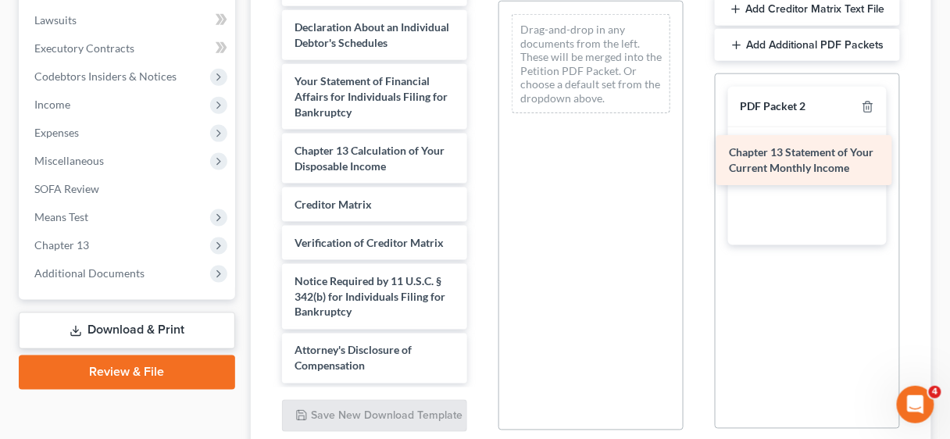
drag, startPoint x: 353, startPoint y: 101, endPoint x: 788, endPoint y: 158, distance: 438.2
